Goal: Communication & Community: Connect with others

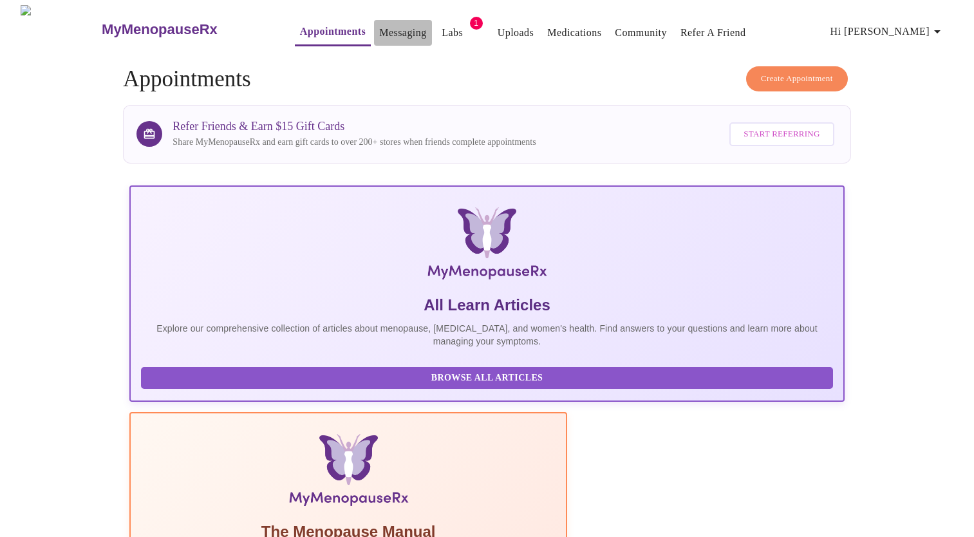
click at [379, 28] on link "Messaging" at bounding box center [402, 33] width 47 height 18
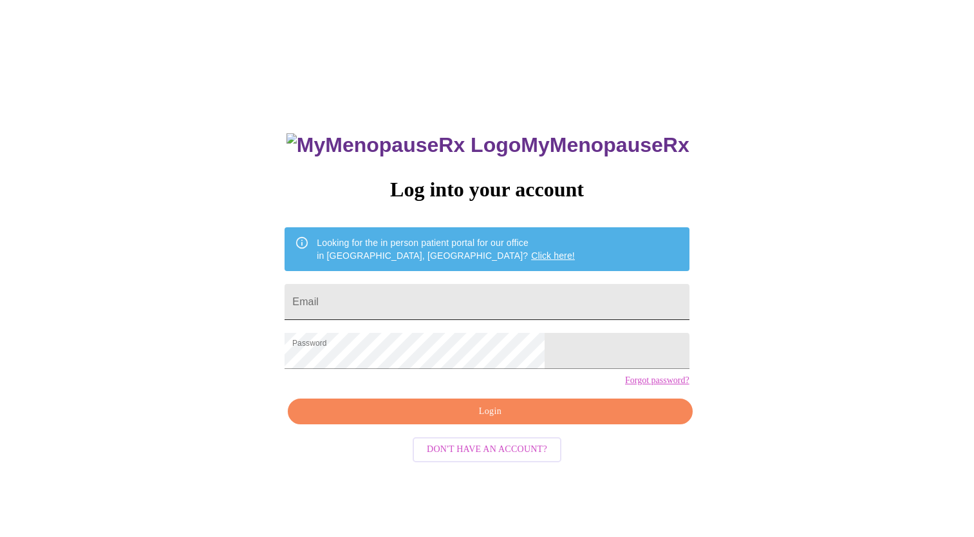
click at [443, 301] on input "Email" at bounding box center [486, 302] width 404 height 36
type input "debledet@msn.com"
click at [527, 420] on span "Login" at bounding box center [490, 412] width 375 height 16
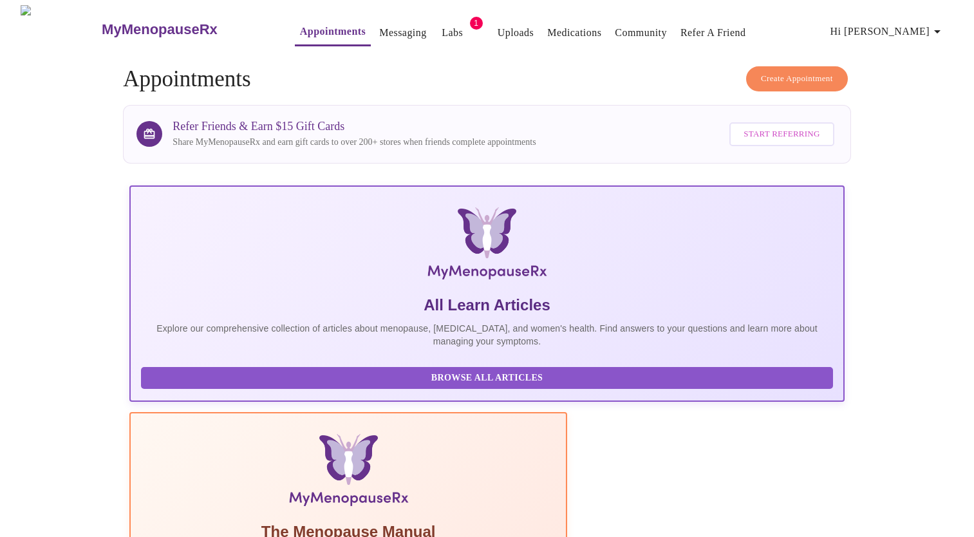
click at [905, 27] on span "Hi [PERSON_NAME]" at bounding box center [887, 32] width 115 height 18
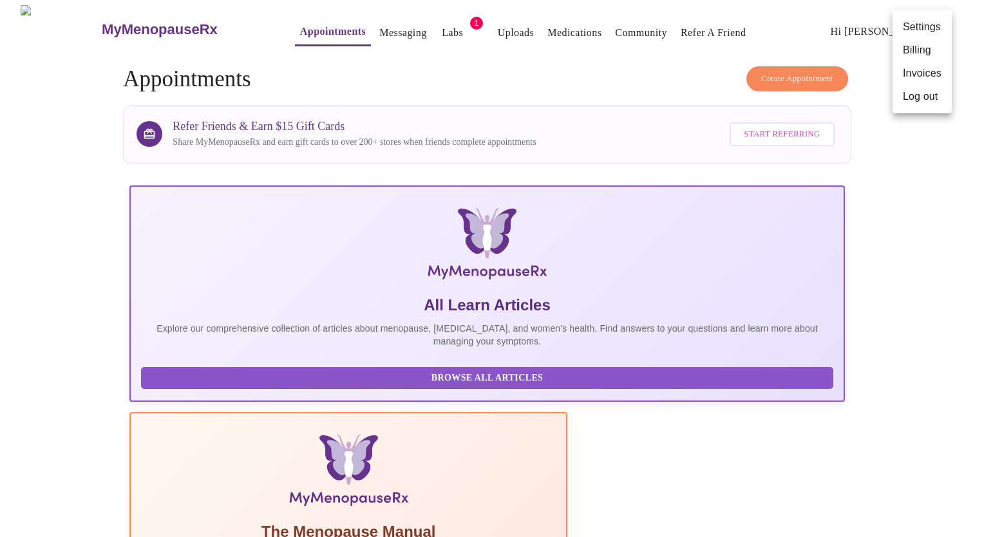
click at [902, 240] on div at bounding box center [492, 268] width 984 height 537
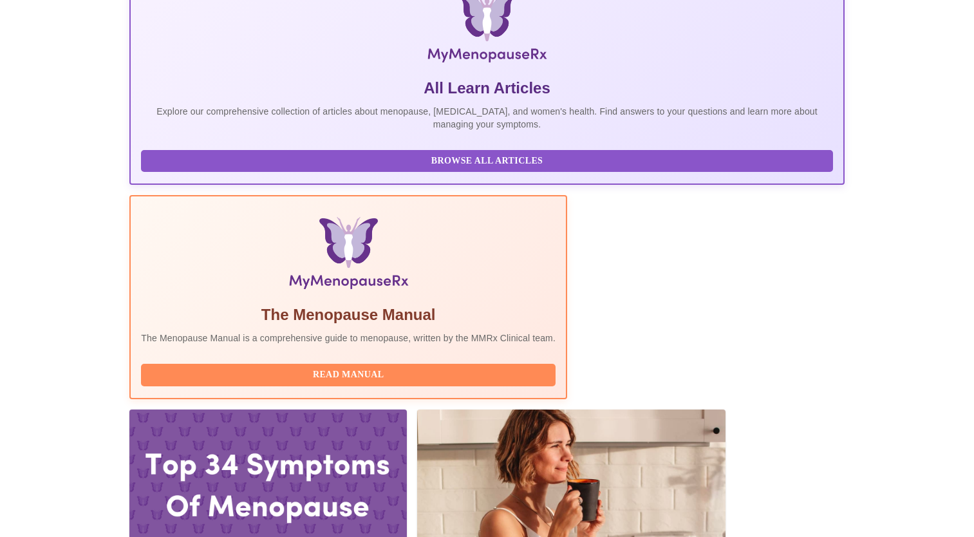
scroll to position [313, 0]
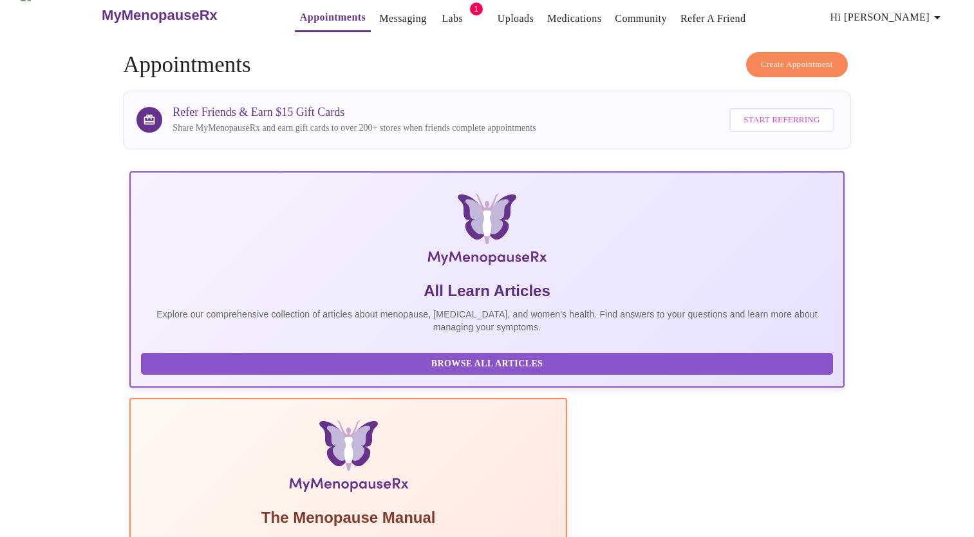
scroll to position [0, 0]
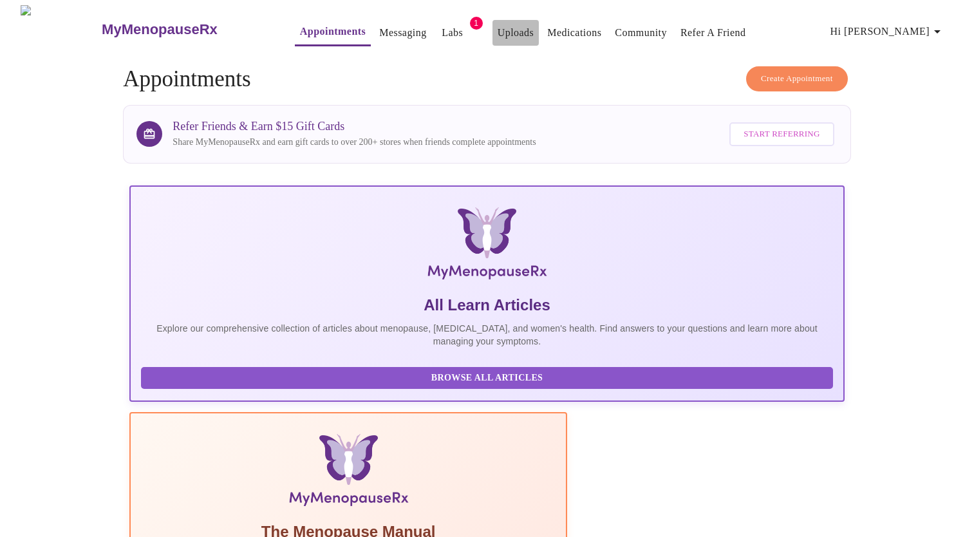
click at [498, 24] on link "Uploads" at bounding box center [516, 33] width 37 height 18
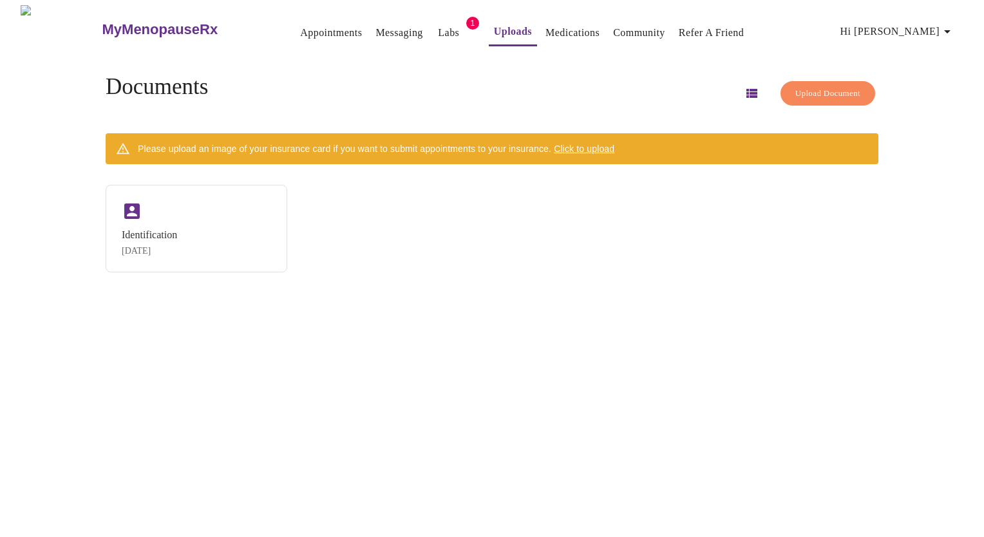
click at [629, 32] on link "Community" at bounding box center [639, 33] width 52 height 18
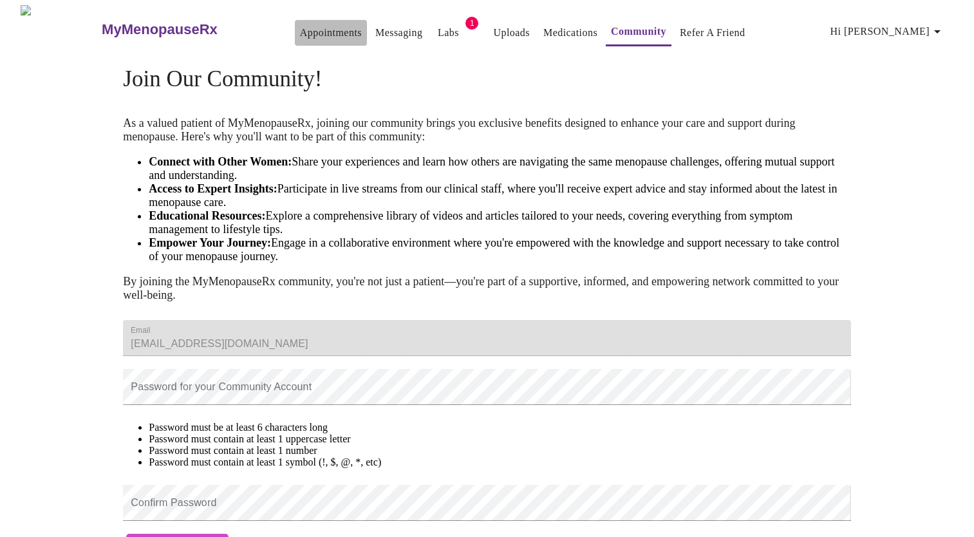
click at [300, 24] on link "Appointments" at bounding box center [331, 33] width 62 height 18
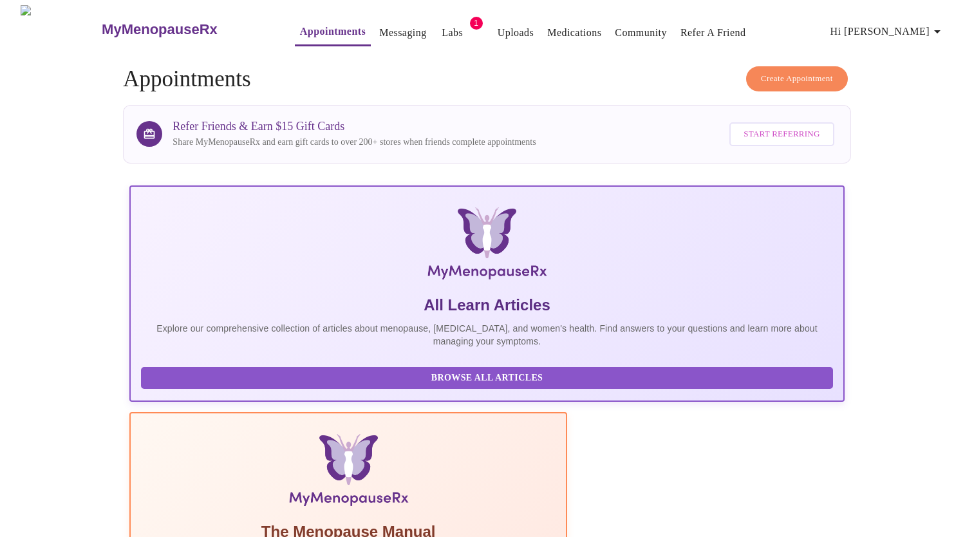
click at [102, 24] on h3 "MyMenopauseRx" at bounding box center [160, 29] width 116 height 17
